Goal: Information Seeking & Learning: Learn about a topic

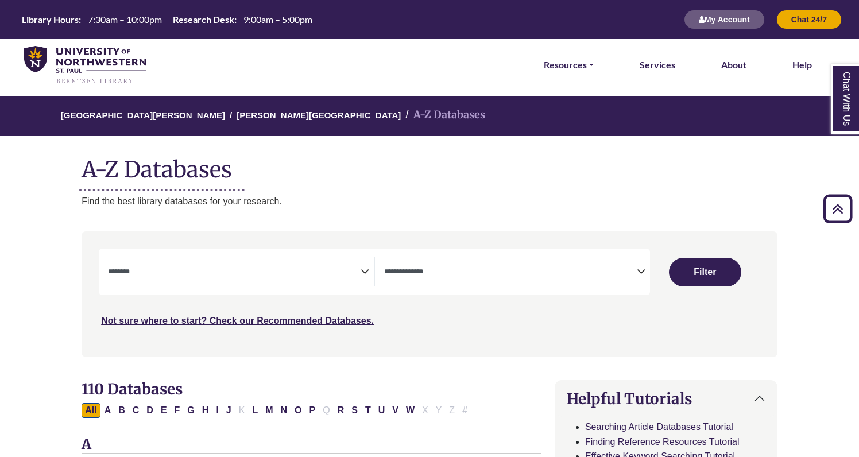
select select "Database Subject Filter"
select select "Database Types Filter"
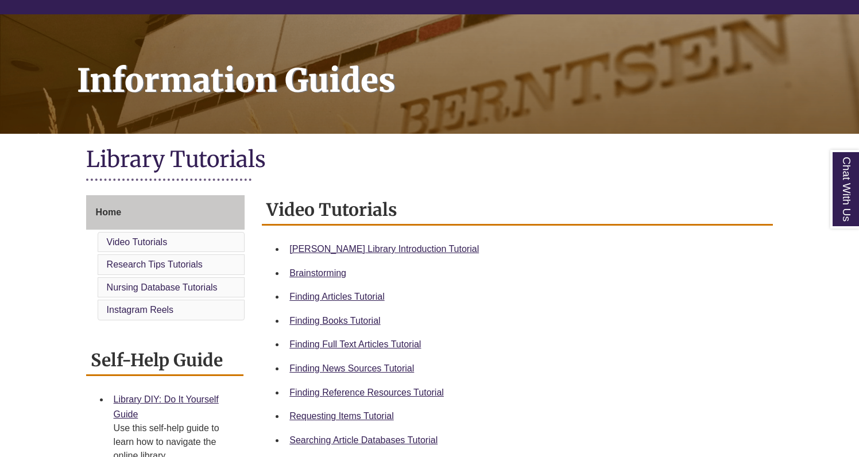
scroll to position [139, 0]
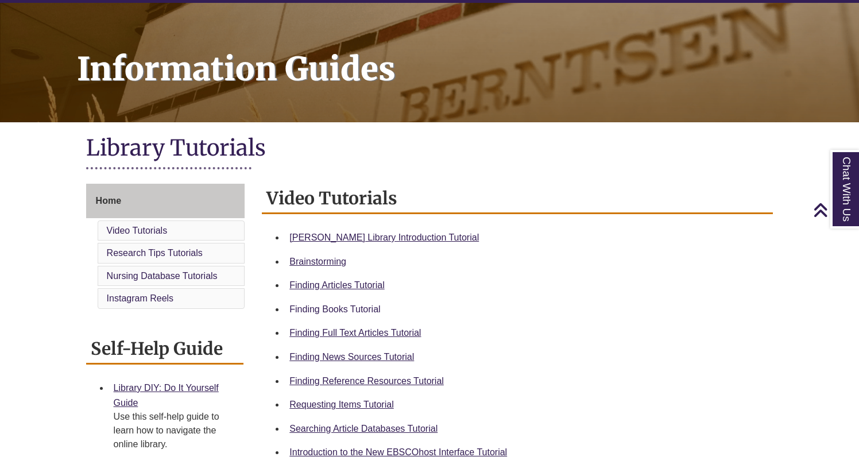
click at [354, 309] on link "Finding Books Tutorial" at bounding box center [334, 309] width 91 height 10
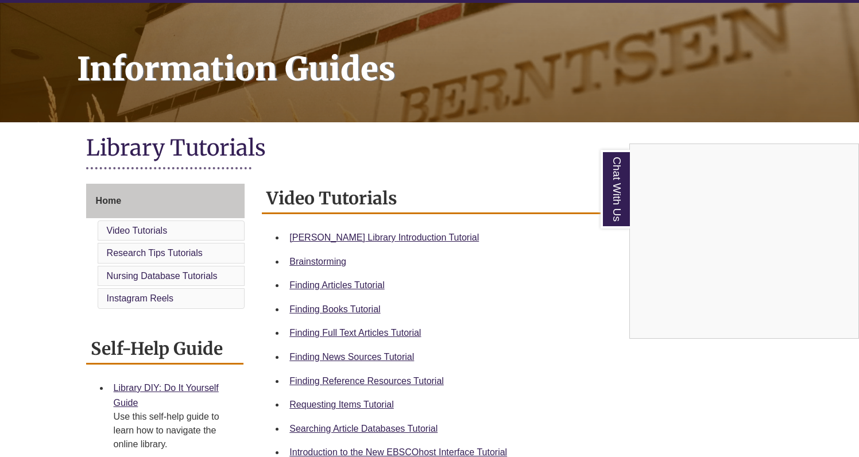
click at [374, 0] on div "Chat With Us" at bounding box center [429, 228] width 859 height 457
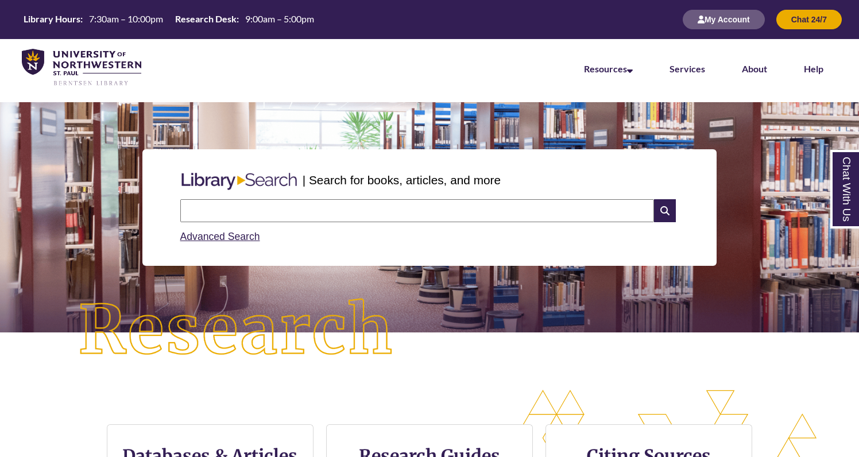
click at [532, 216] on input "text" at bounding box center [416, 210] width 473 height 23
click at [258, 241] on link "Advanced Search" at bounding box center [220, 236] width 80 height 11
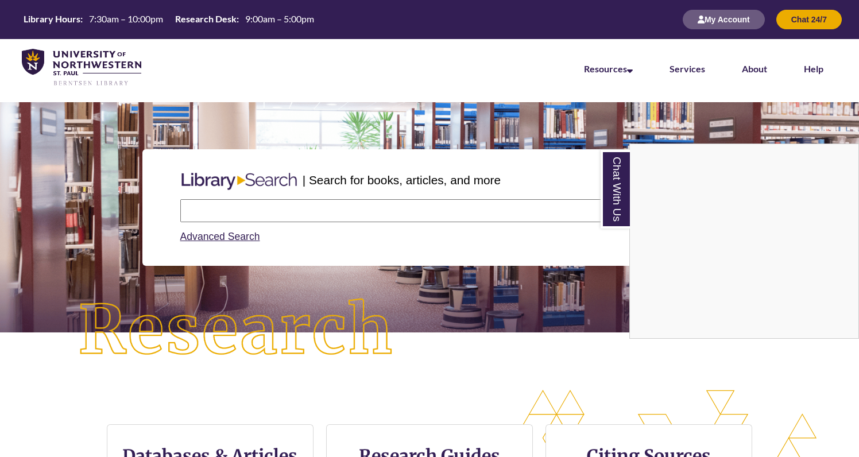
click at [365, 207] on div "Chat With Us" at bounding box center [429, 228] width 859 height 457
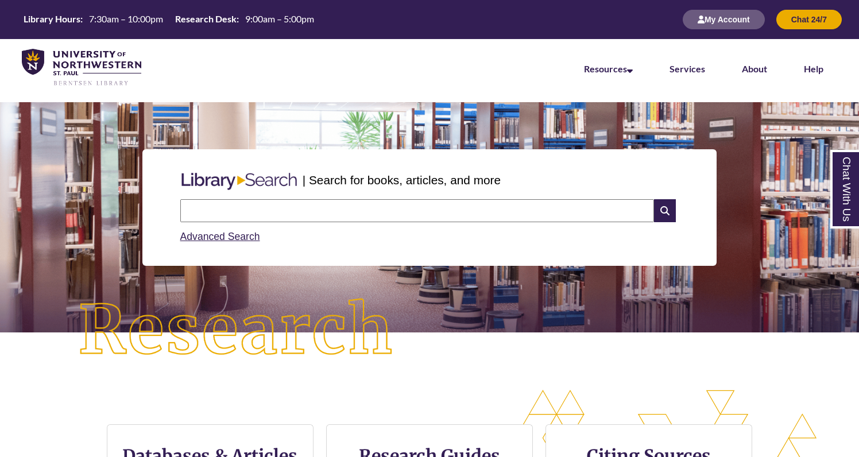
click at [365, 207] on input "text" at bounding box center [416, 210] width 473 height 23
type input "*"
type input "**********"
click at [665, 219] on icon at bounding box center [665, 210] width 22 height 23
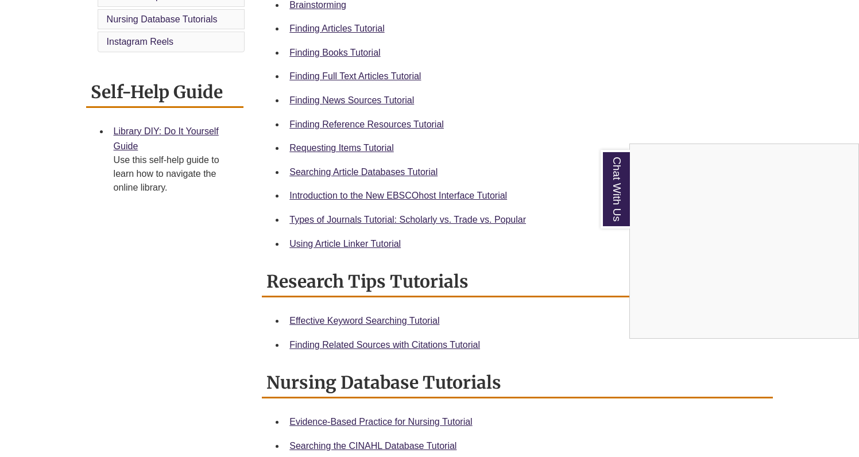
scroll to position [425, 0]
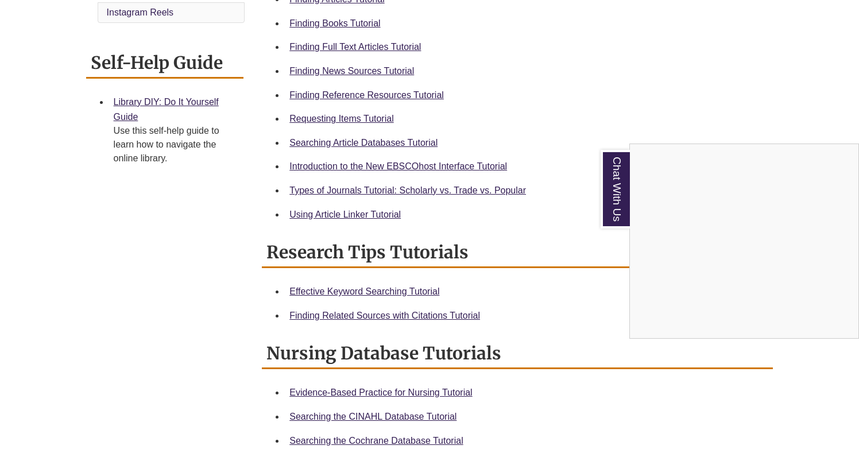
click at [619, 99] on div "Chat With Us" at bounding box center [429, 228] width 859 height 457
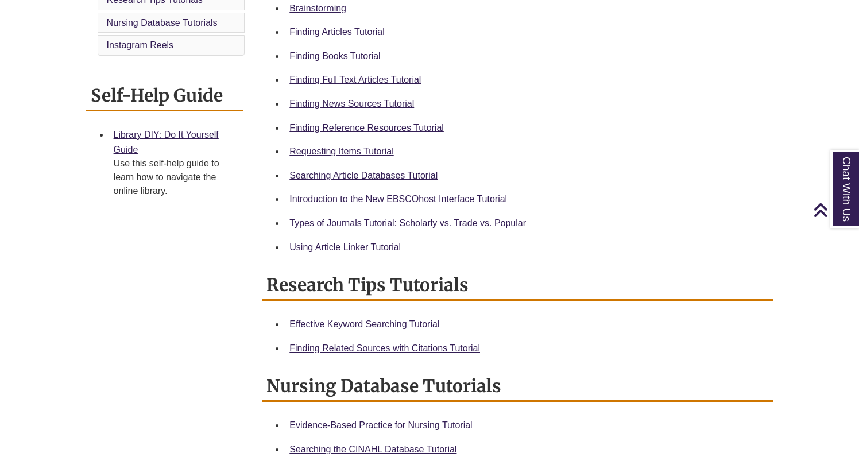
scroll to position [392, 0]
click at [382, 148] on link "Requesting Items Tutorial" at bounding box center [341, 151] width 104 height 10
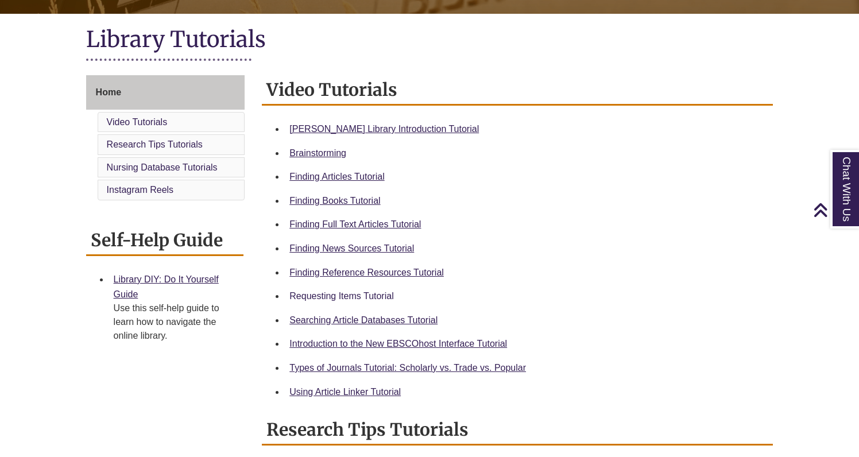
scroll to position [257, 0]
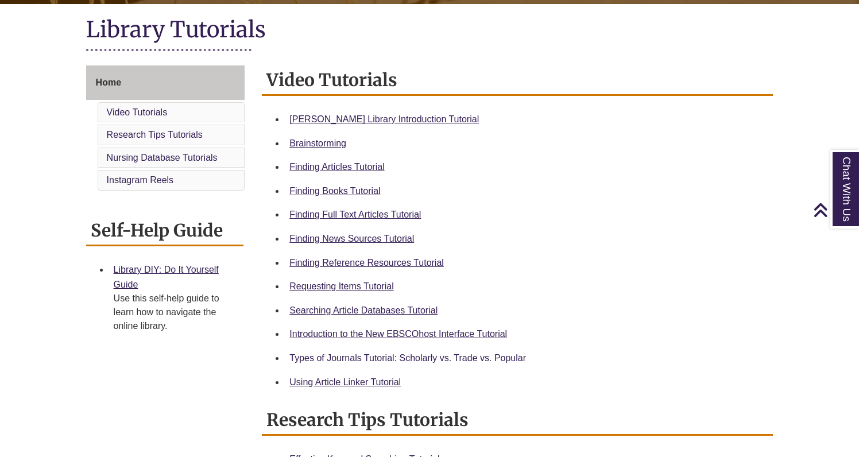
click at [369, 357] on link "Types of Journals Tutorial: Scholarly vs. Trade vs. Popular" at bounding box center [407, 358] width 236 height 10
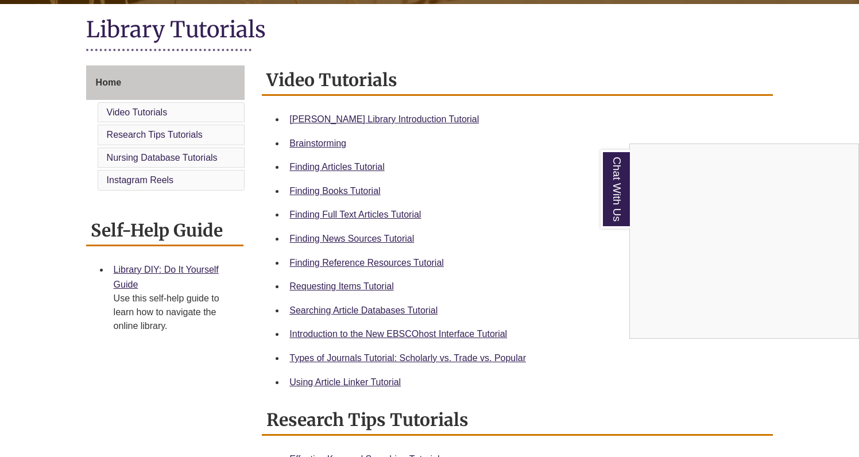
click at [359, 166] on div "Chat With Us" at bounding box center [429, 228] width 859 height 457
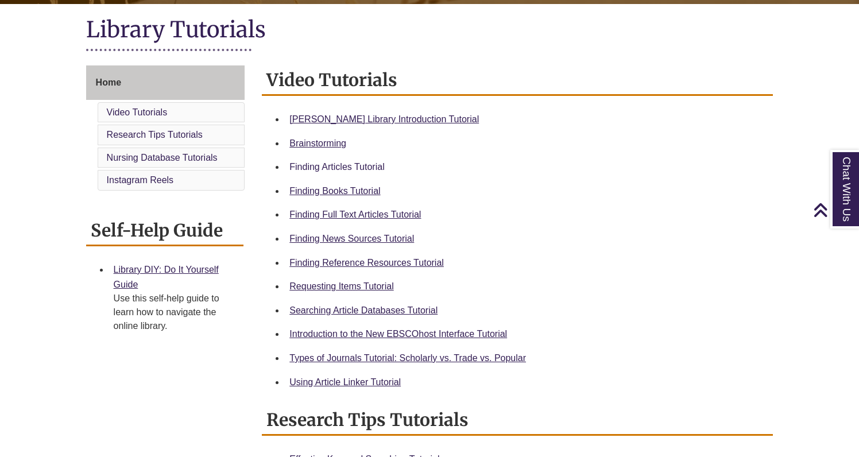
click at [358, 165] on link "Finding Articles Tutorial" at bounding box center [336, 167] width 95 height 10
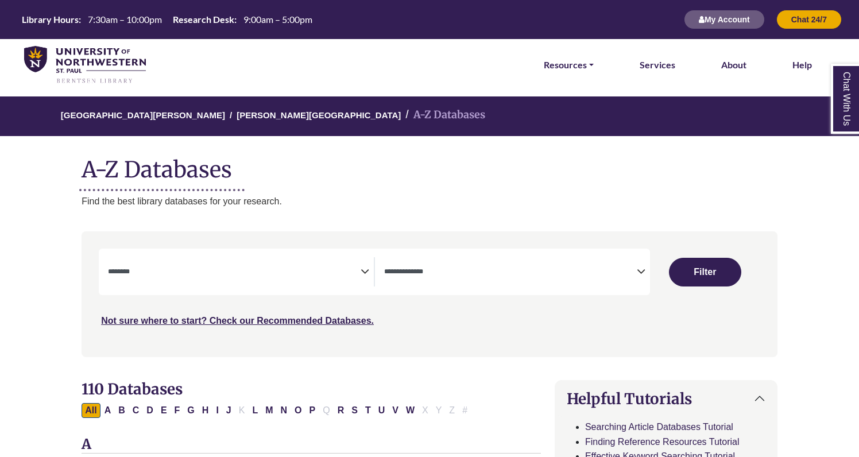
select select "Database Subject Filter"
select select "Database Types Filter"
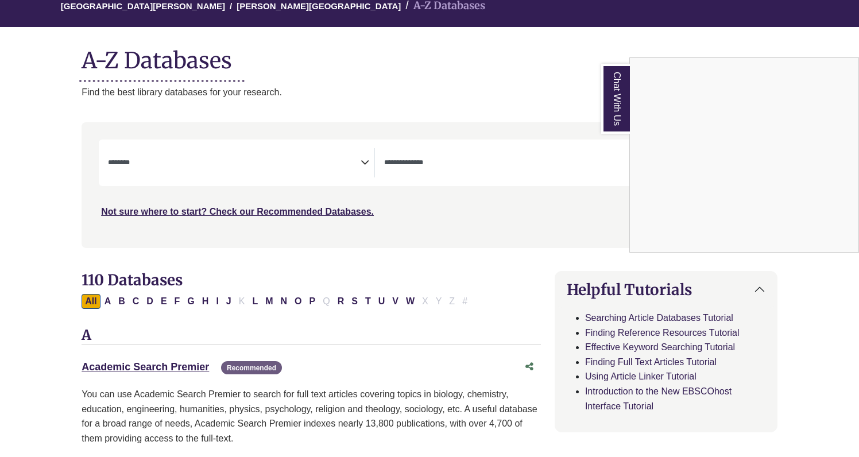
scroll to position [68, 0]
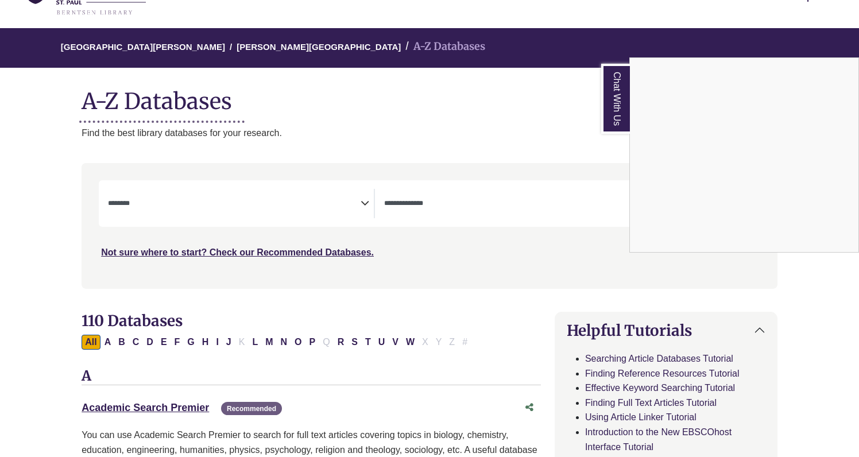
click at [242, 209] on div "Chat With Us" at bounding box center [429, 228] width 859 height 457
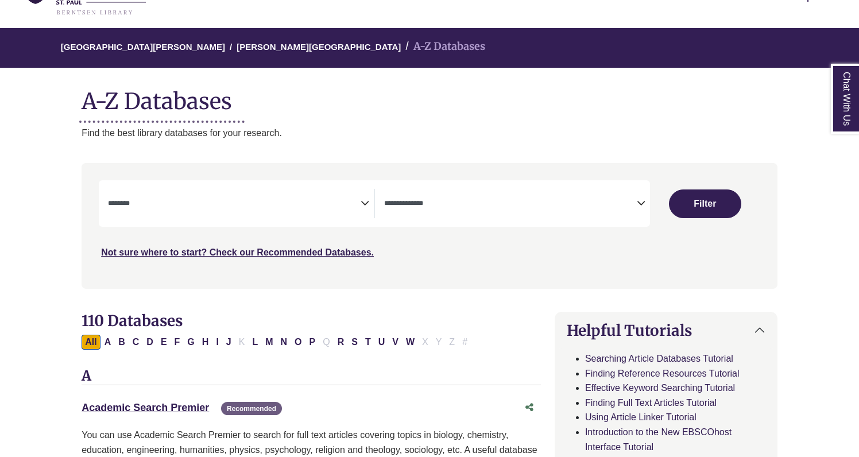
click at [361, 198] on icon "Search filters" at bounding box center [364, 201] width 9 height 17
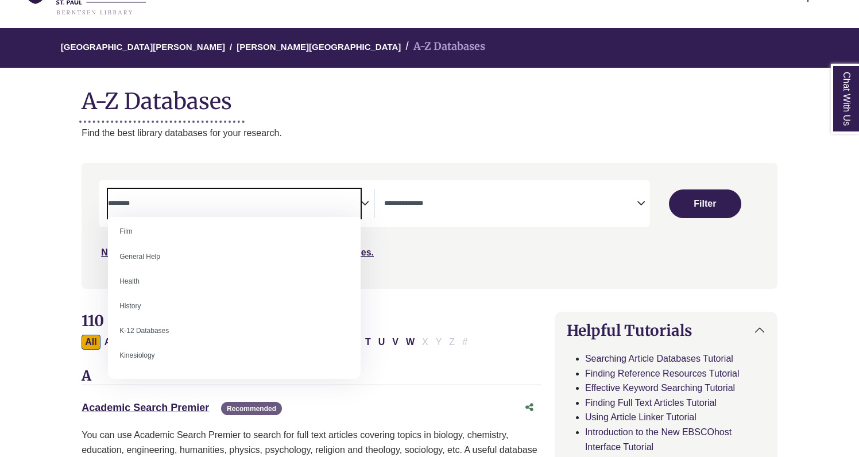
scroll to position [480, 0]
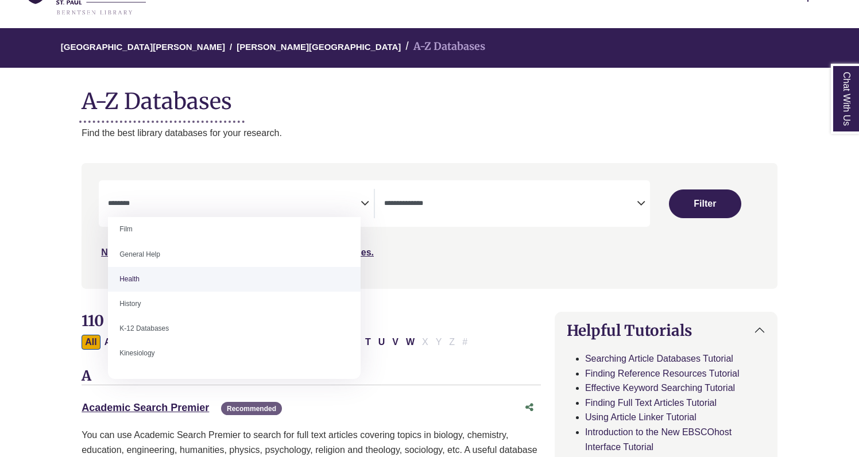
select select "*****"
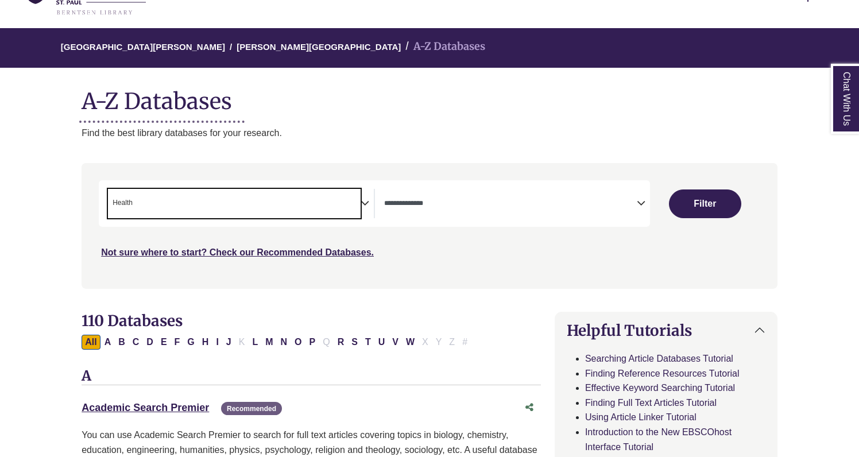
click at [365, 200] on icon "Search filters" at bounding box center [364, 201] width 9 height 17
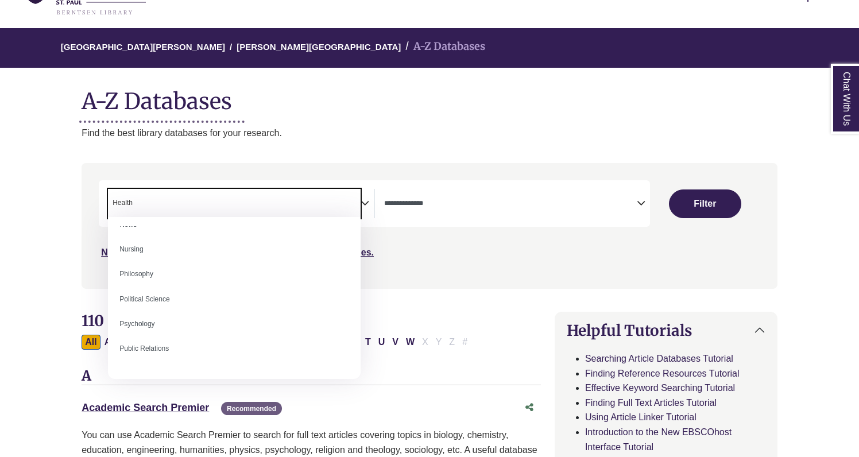
scroll to position [866, 0]
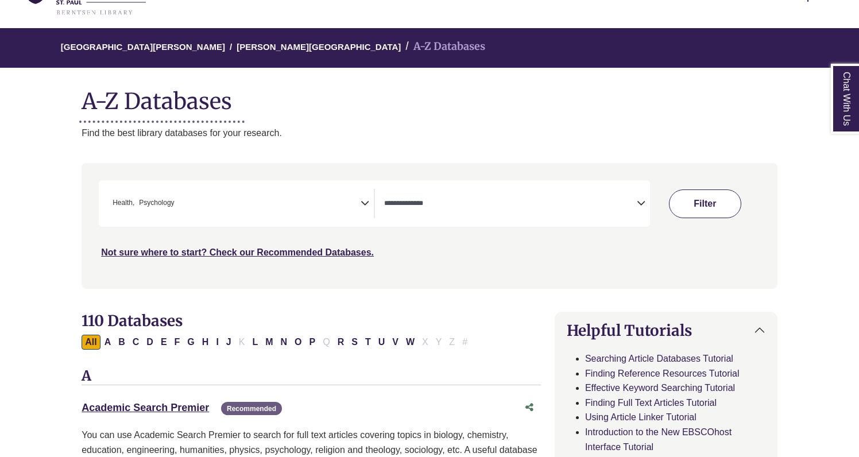
click at [711, 201] on button "Filter" at bounding box center [705, 203] width 72 height 29
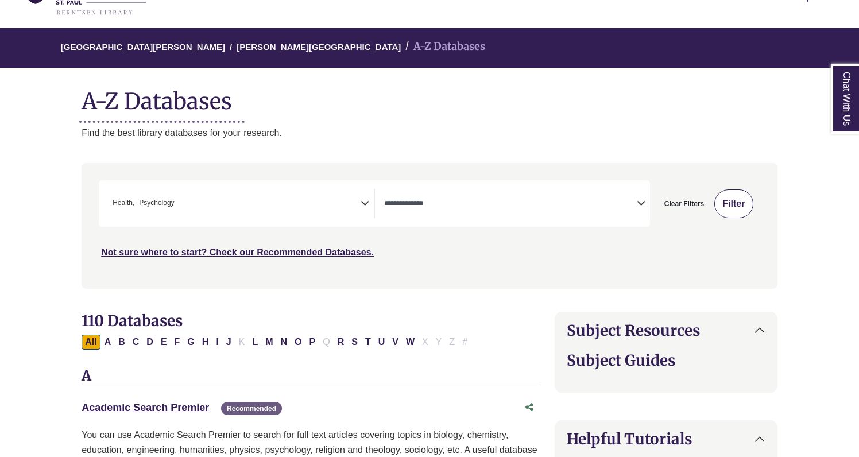
select select "Database Types Filter"
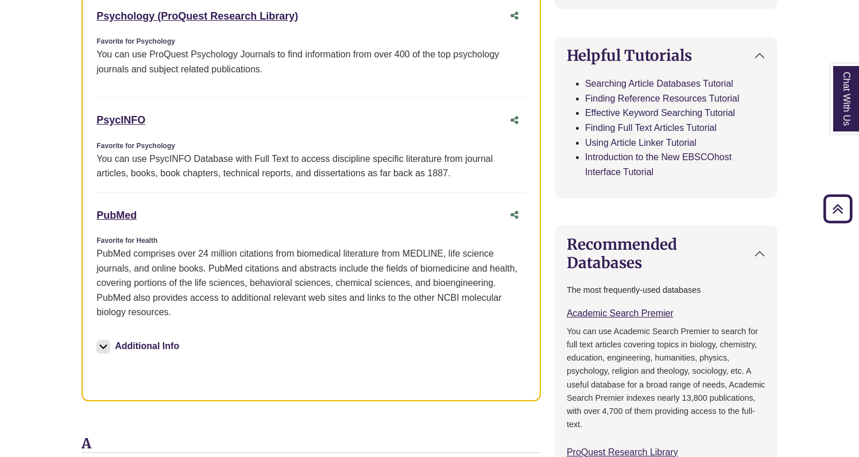
scroll to position [581, 0]
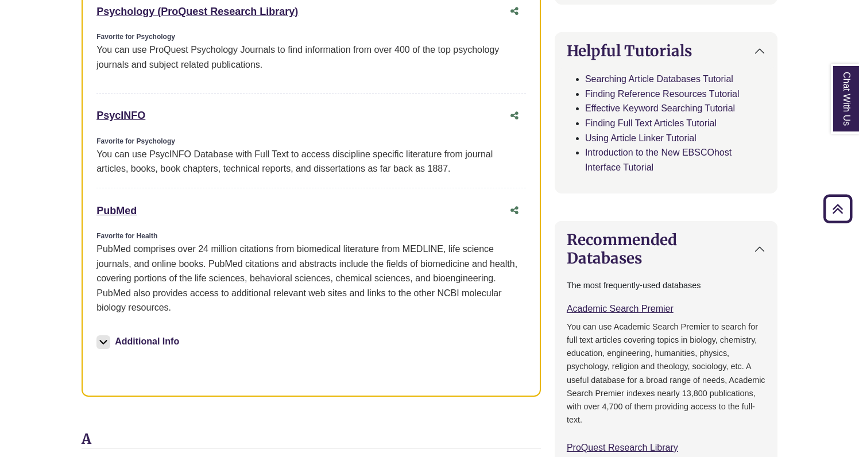
click at [158, 333] on button "Additional Info" at bounding box center [139, 341] width 86 height 16
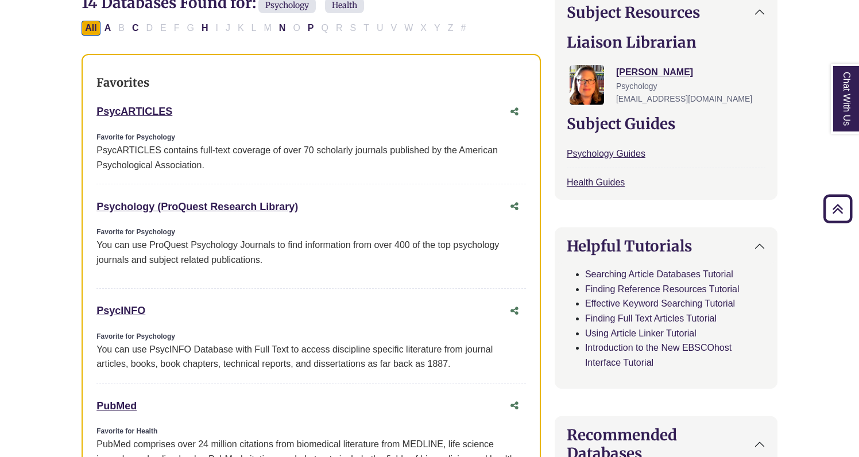
scroll to position [387, 0]
drag, startPoint x: 94, startPoint y: 110, endPoint x: 185, endPoint y: 108, distance: 91.8
click at [185, 108] on div "Favorites PsycARTICLES This link opens in a new window Favorite for Psychology …" at bounding box center [310, 353] width 459 height 600
copy link "PsycARTICLES"
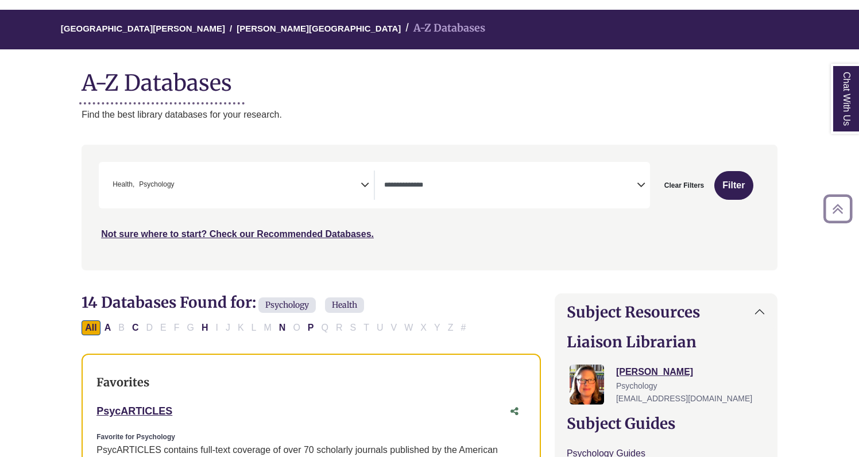
scroll to position [83, 0]
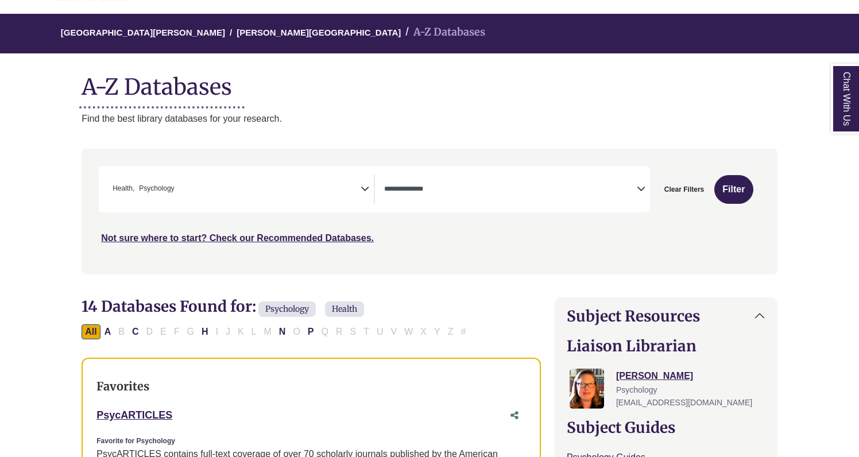
click at [363, 186] on icon "Search filters" at bounding box center [364, 186] width 9 height 17
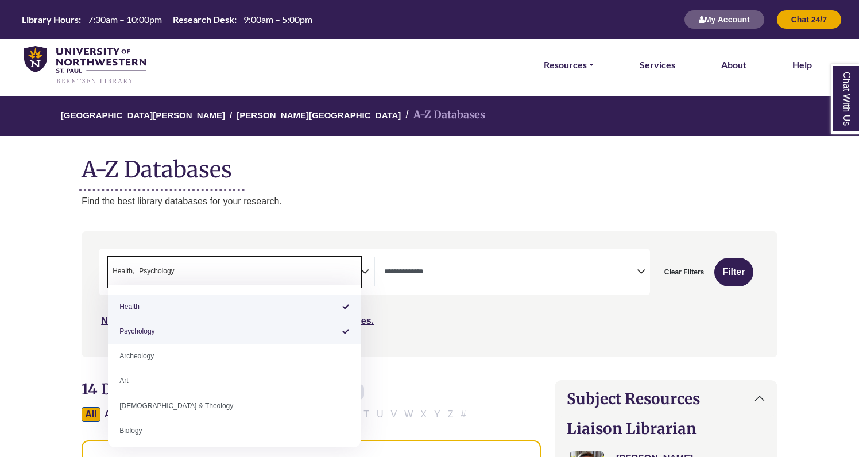
scroll to position [0, 0]
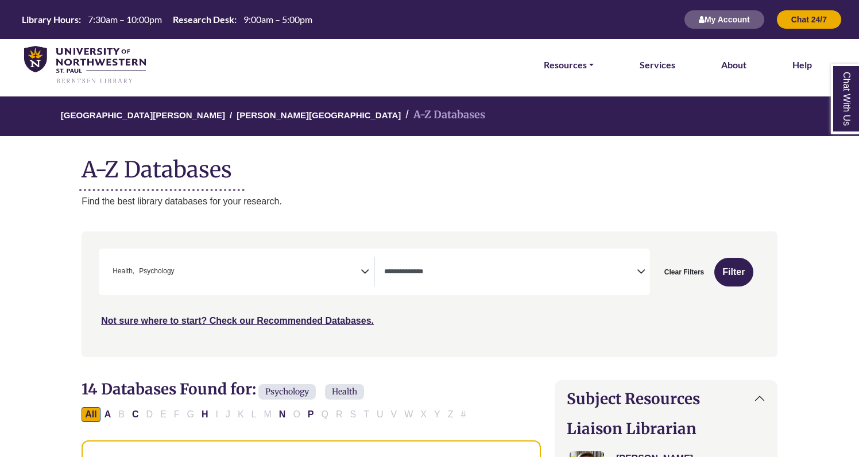
click at [262, 189] on div "University of Northwestern - St. Paul Berntsen Library A-Z Databases A-Z Databa…" at bounding box center [429, 152] width 730 height 112
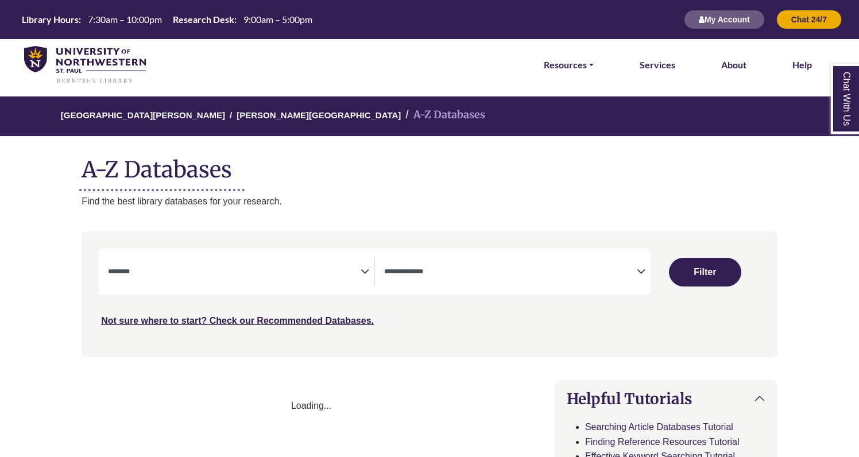
select select "Database Subject Filter"
select select "Database Types Filter"
select select "Database Subject Filter"
select select "Database Types Filter"
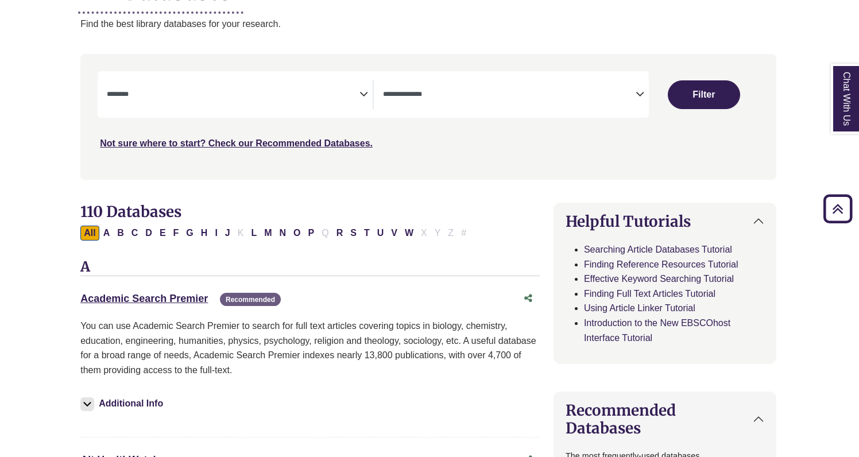
scroll to position [169, 1]
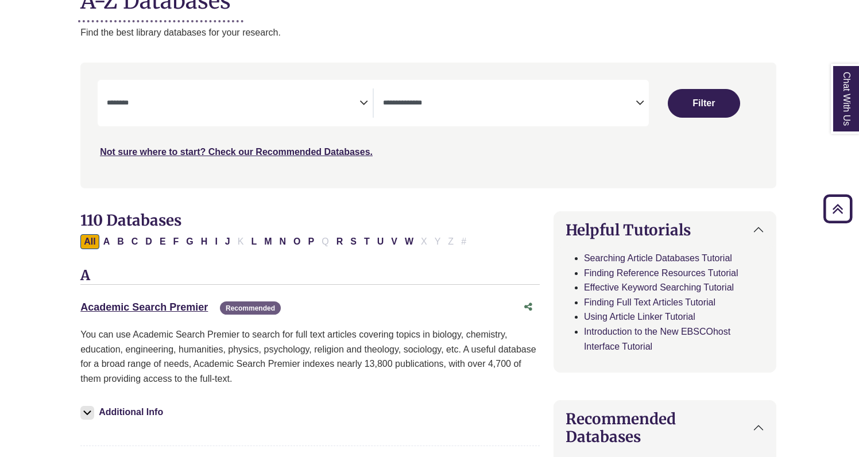
click at [366, 100] on icon "Search filters" at bounding box center [363, 100] width 9 height 17
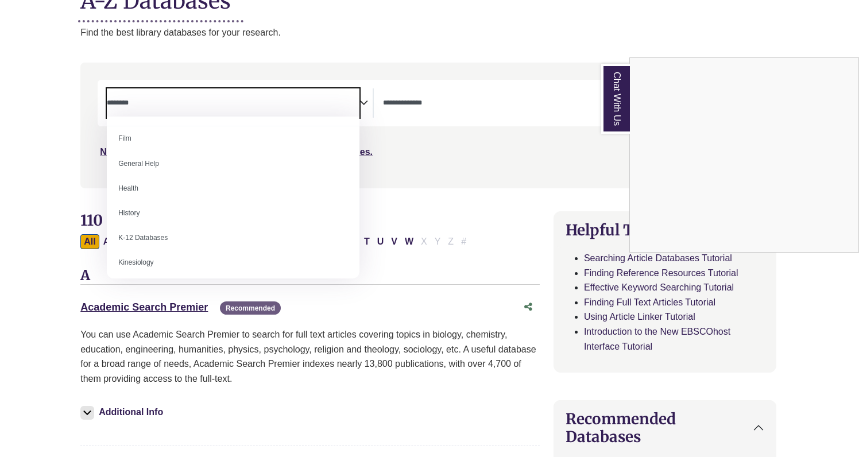
scroll to position [506, 0]
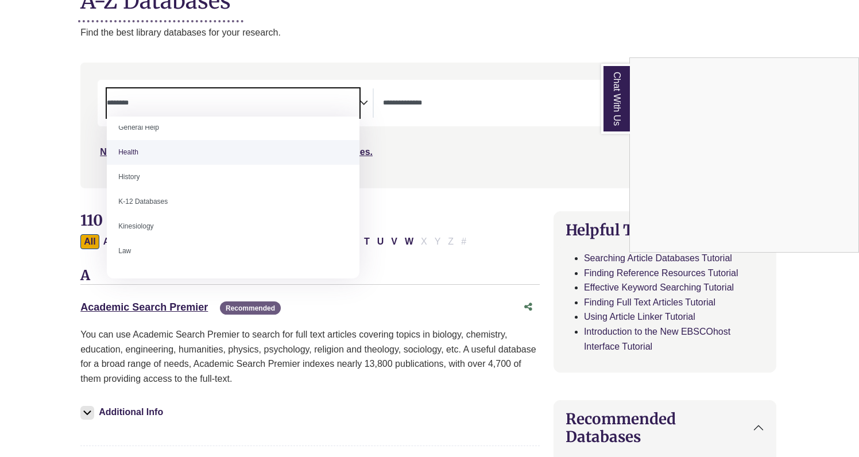
select select "*****"
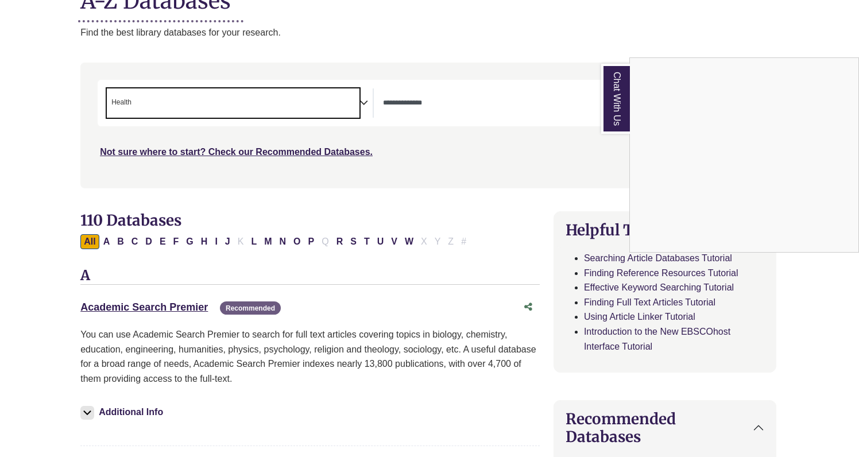
scroll to position [229, 0]
click at [510, 119] on div "Chat With Us" at bounding box center [429, 228] width 859 height 457
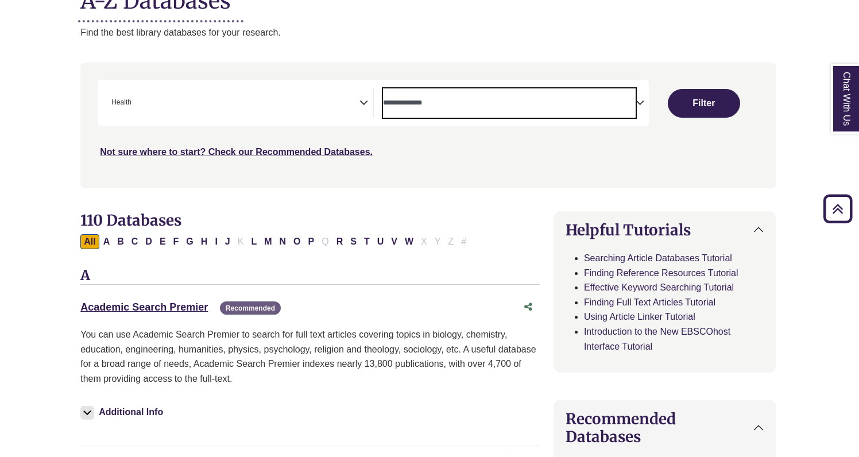
click at [521, 103] on textarea "Search" at bounding box center [509, 103] width 253 height 9
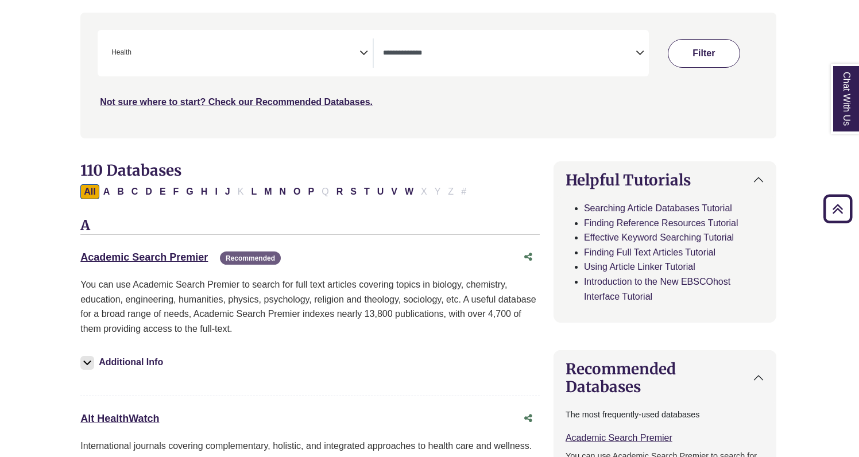
click at [691, 103] on div "***" at bounding box center [428, 69] width 661 height 79
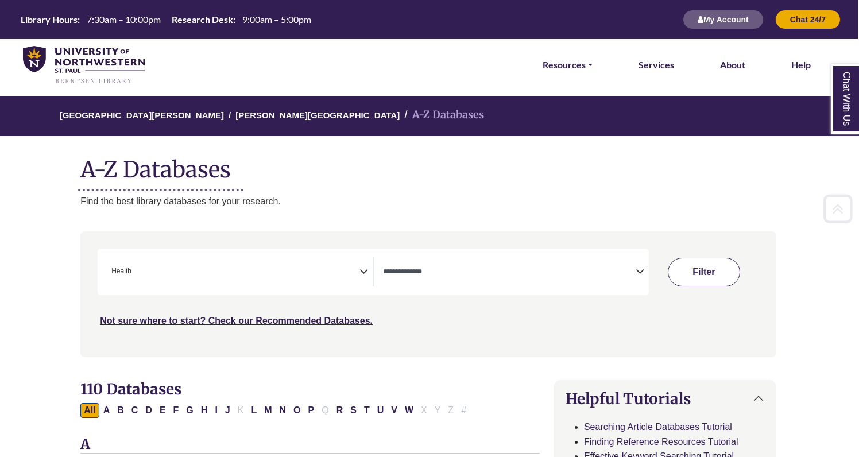
scroll to position [0, 1]
click at [708, 265] on button "Filter" at bounding box center [703, 272] width 72 height 29
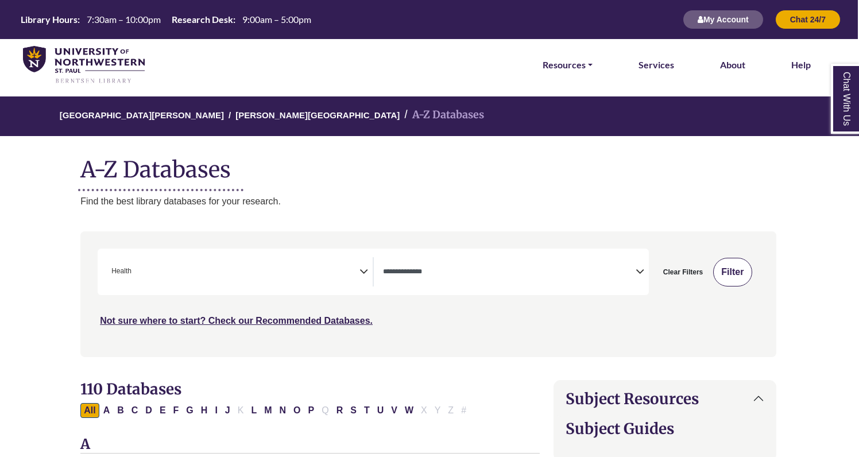
select select "Database Types Filter"
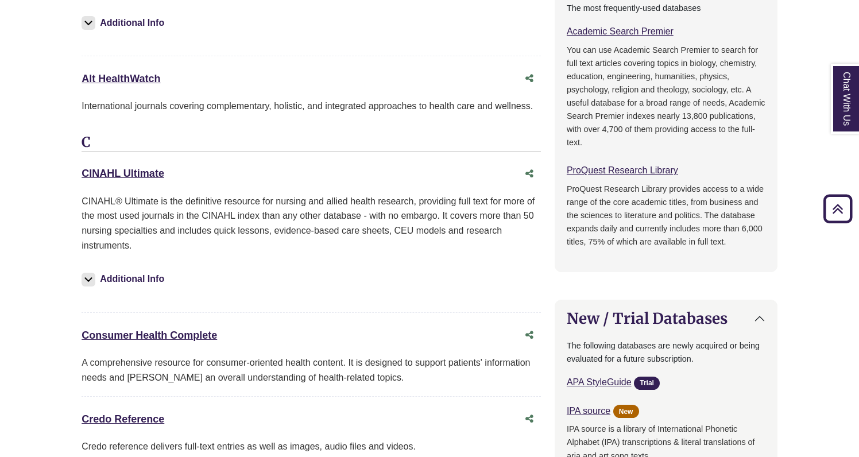
scroll to position [830, 0]
click at [153, 170] on link "CINAHL Ultimate This link opens in a new window" at bounding box center [122, 172] width 83 height 11
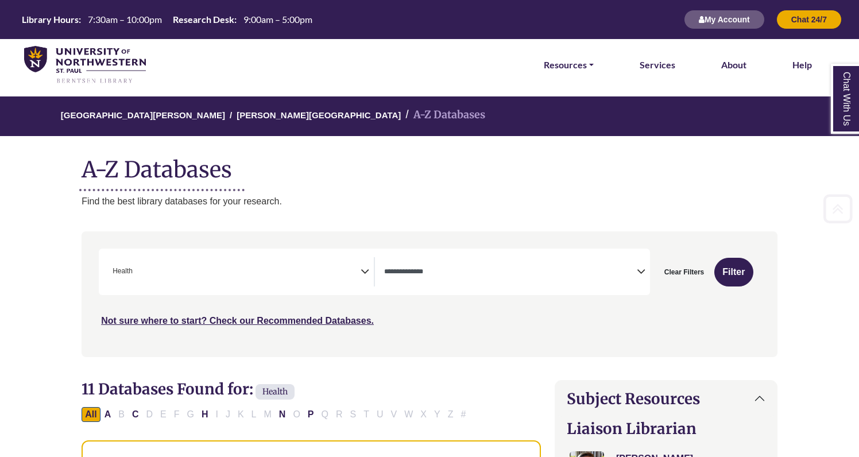
scroll to position [0, 0]
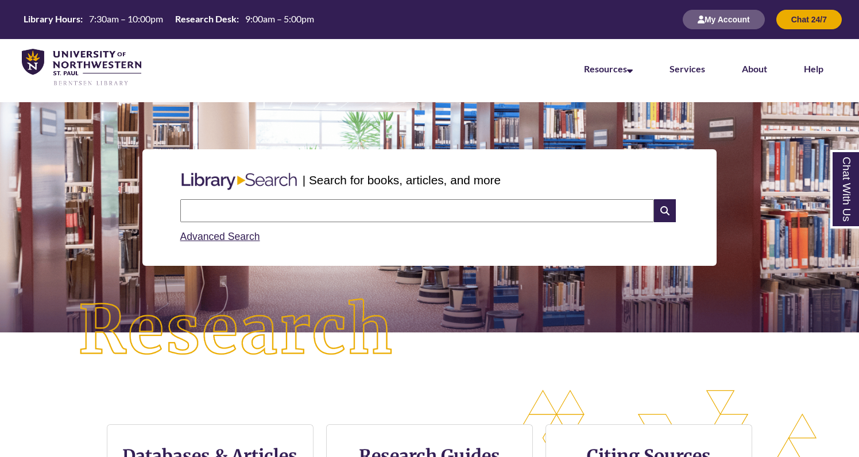
click at [315, 203] on input "text" at bounding box center [416, 210] width 473 height 23
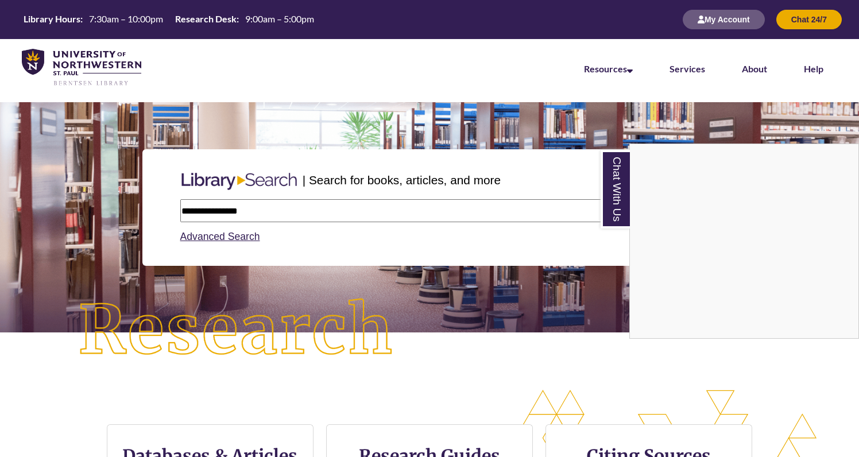
type input "**********"
click at [647, 115] on div "Chat With Us" at bounding box center [429, 228] width 859 height 457
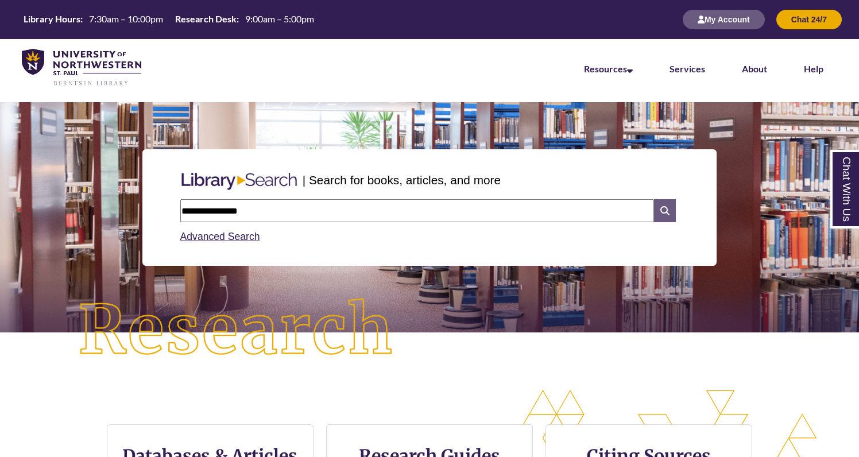
click at [669, 213] on icon at bounding box center [665, 210] width 22 height 23
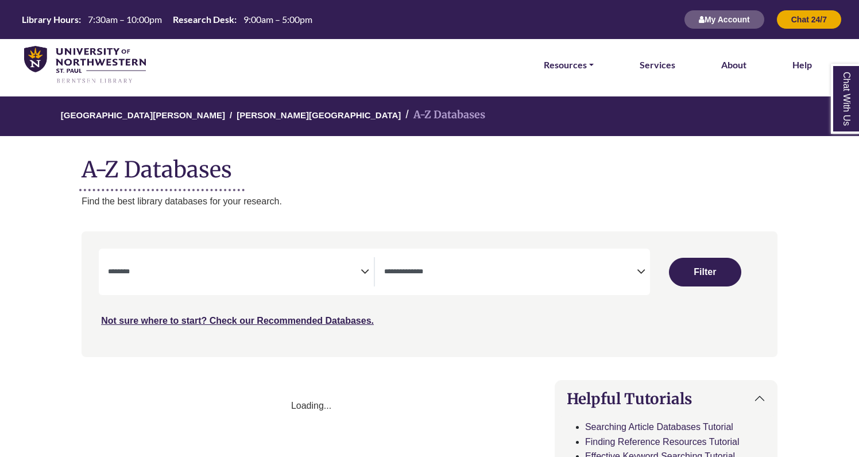
select select "Database Subject Filter"
select select "Database Types Filter"
select select "Database Subject Filter"
select select "Database Types Filter"
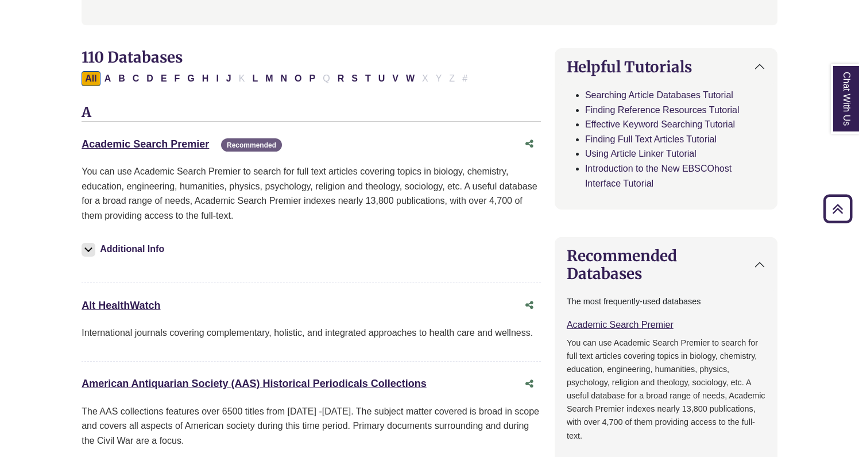
scroll to position [345, 0]
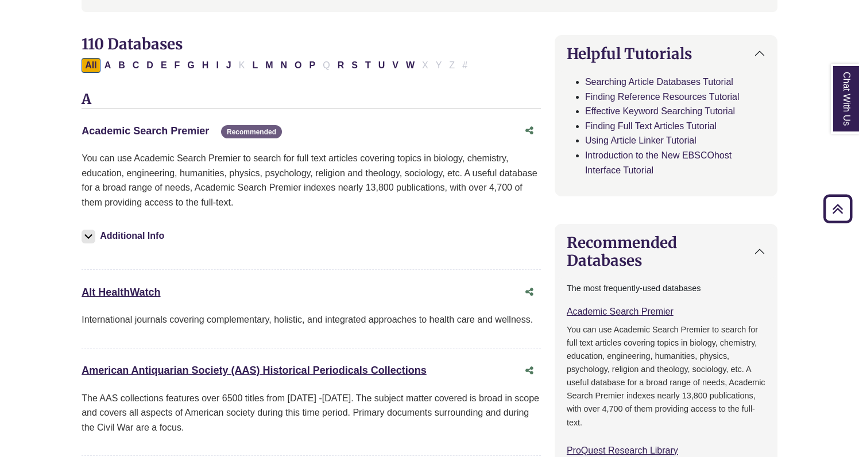
click at [173, 130] on link "Academic Search Premier This link opens in a new window" at bounding box center [144, 130] width 127 height 11
